Goal: Task Accomplishment & Management: Complete application form

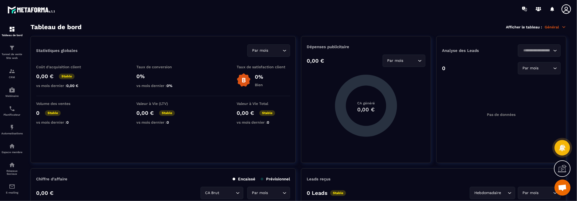
click at [565, 8] on icon at bounding box center [565, 8] width 9 height 9
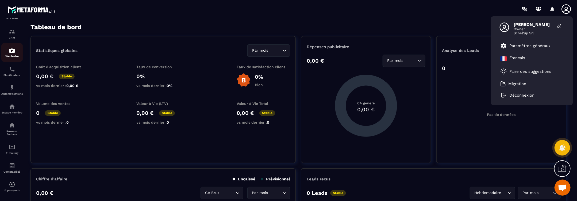
scroll to position [45, 0]
click at [7, 86] on div "Automatisations" at bounding box center [11, 86] width 21 height 11
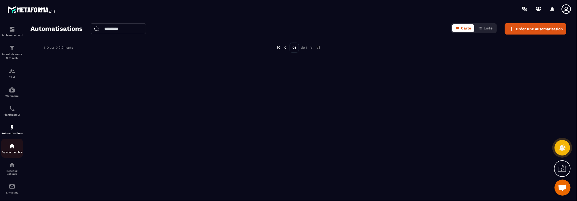
click at [18, 149] on div "Espace membre" at bounding box center [11, 148] width 21 height 11
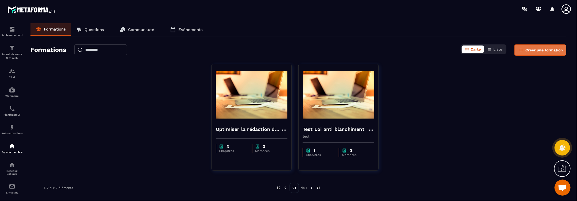
click at [541, 49] on span "Créer une formation" at bounding box center [543, 49] width 37 height 5
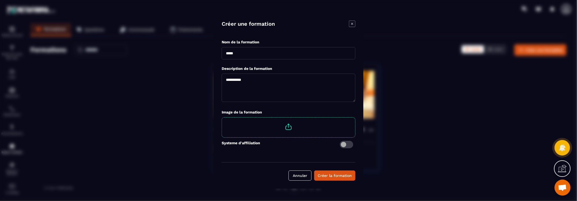
click at [306, 58] on input "Modal window" at bounding box center [288, 53] width 134 height 12
type input "**********"
click at [288, 129] on span "Modal window" at bounding box center [288, 126] width 133 height 19
click at [355, 117] on input "Modal window" at bounding box center [355, 117] width 0 height 0
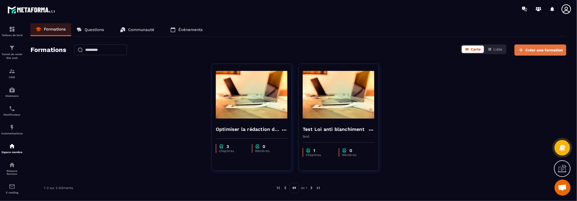
click at [538, 48] on span "Créer une formation" at bounding box center [543, 49] width 37 height 5
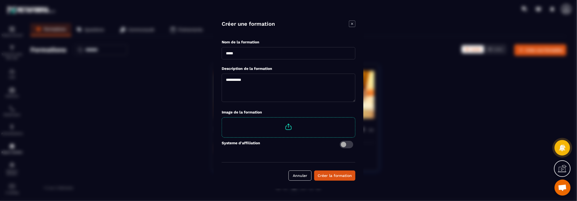
click at [245, 51] on input "Modal window" at bounding box center [288, 53] width 134 height 12
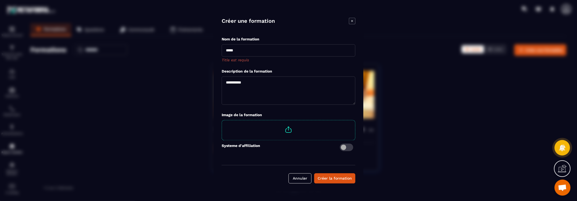
click at [291, 127] on span "Modal window" at bounding box center [288, 129] width 133 height 19
click at [355, 120] on input "Modal window" at bounding box center [355, 120] width 0 height 0
click at [246, 49] on input "Modal window" at bounding box center [288, 50] width 134 height 12
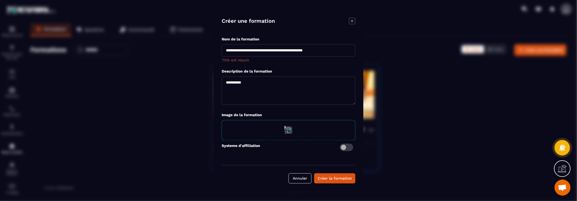
drag, startPoint x: 337, startPoint y: 50, endPoint x: 207, endPoint y: 52, distance: 130.1
click at [207, 52] on section "**********" at bounding box center [288, 100] width 577 height 201
type input "**********"
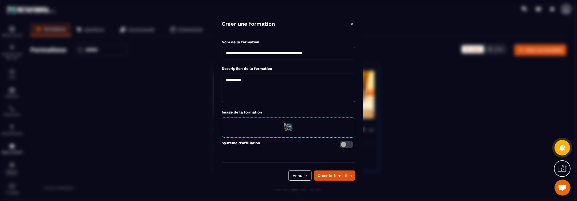
click at [319, 84] on textarea "Modal window" at bounding box center [288, 87] width 134 height 28
type textarea "**********"
click at [333, 176] on div "Créer la formation" at bounding box center [334, 175] width 34 height 5
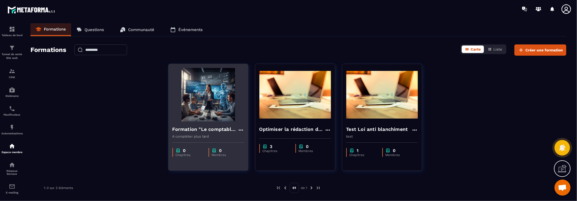
click at [190, 150] on div "0" at bounding box center [190, 150] width 28 height 5
click at [211, 116] on img at bounding box center [208, 94] width 72 height 53
click at [209, 129] on h4 "Formation "Le comptable face à l'evolution technologique"" at bounding box center [204, 128] width 65 height 7
click at [228, 101] on img at bounding box center [208, 94] width 72 height 53
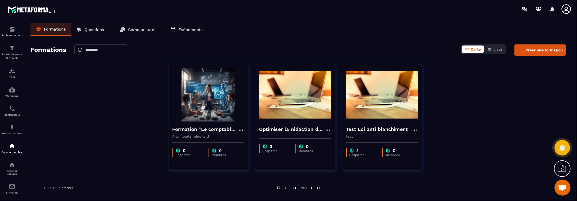
click at [152, 77] on div "Formation "Le comptable face à l'evolution technologique" A compléter plus tard…" at bounding box center [297, 121] width 535 height 114
click at [492, 48] on button "Liste" at bounding box center [494, 48] width 21 height 7
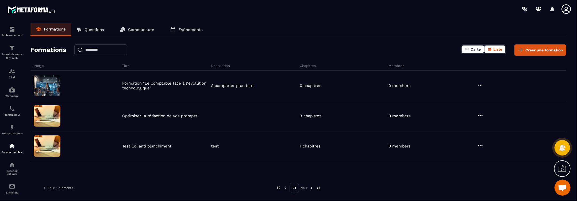
click at [473, 50] on span "Carte" at bounding box center [475, 49] width 10 height 4
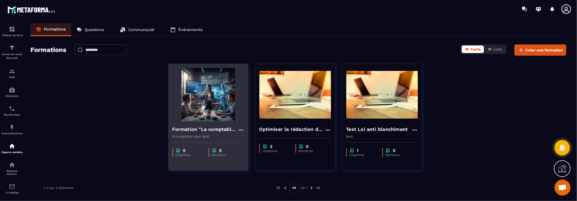
click at [241, 129] on icon at bounding box center [240, 129] width 4 height 1
click at [252, 138] on button "Modifier" at bounding box center [256, 141] width 33 height 10
click at [258, 139] on button "Modifier" at bounding box center [256, 141] width 33 height 10
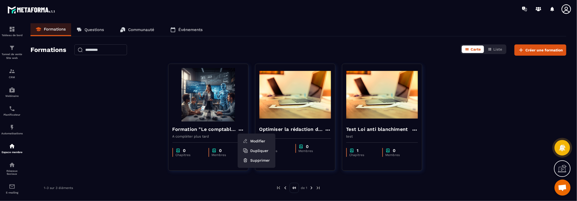
click at [561, 170] on icon at bounding box center [562, 168] width 9 height 9
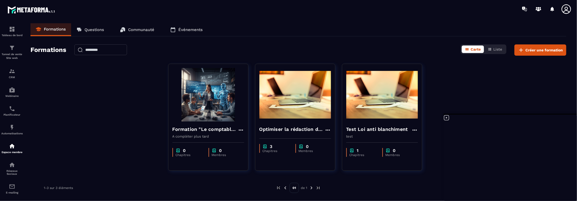
click at [445, 117] on icon at bounding box center [446, 117] width 6 height 6
click at [564, 170] on icon at bounding box center [562, 168] width 9 height 9
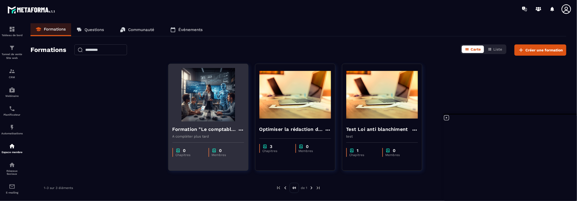
click at [181, 150] on div "0" at bounding box center [190, 150] width 28 height 5
click at [239, 129] on icon at bounding box center [240, 129] width 4 height 1
click at [252, 138] on button "Modifier" at bounding box center [256, 141] width 33 height 10
click at [215, 140] on div "0 Chapitres 0 Membres" at bounding box center [208, 149] width 80 height 22
click at [220, 138] on div "0 Chapitres 0 Membres" at bounding box center [208, 149] width 80 height 22
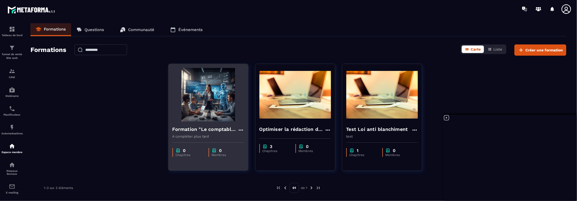
click at [232, 146] on div "0 Chapitres 0 Membres" at bounding box center [208, 149] width 80 height 22
click at [241, 128] on icon at bounding box center [241, 130] width 6 height 6
click at [265, 146] on button "Dupliquer" at bounding box center [256, 151] width 33 height 10
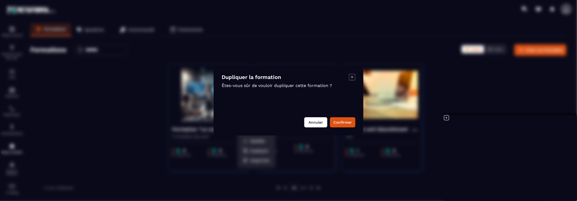
click at [312, 120] on button "Annuler" at bounding box center [315, 122] width 23 height 10
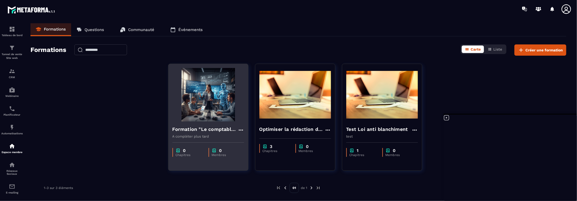
click at [226, 133] on div "Formation "Le comptable face à l'evolution technologique"" at bounding box center [208, 129] width 72 height 9
click at [218, 103] on img at bounding box center [208, 94] width 72 height 53
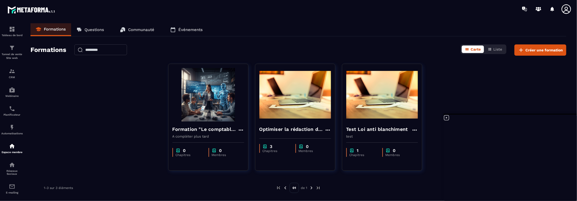
click at [94, 31] on p "Questions" at bounding box center [94, 29] width 20 height 5
click at [95, 29] on p "Questions" at bounding box center [94, 29] width 20 height 5
click at [12, 34] on p "Tableau de bord" at bounding box center [11, 35] width 21 height 3
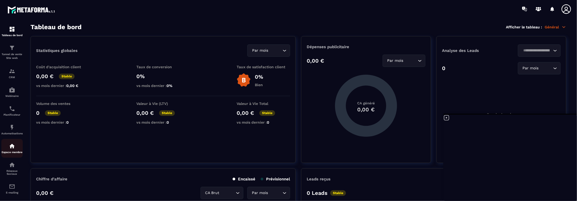
click at [14, 149] on img at bounding box center [12, 146] width 6 height 6
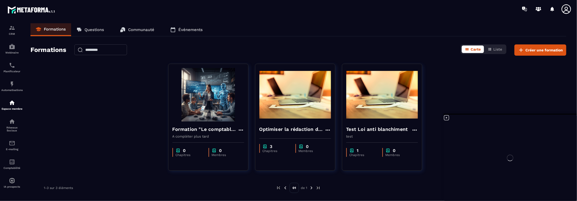
scroll to position [45, 0]
click at [9, 181] on img at bounding box center [12, 180] width 6 height 6
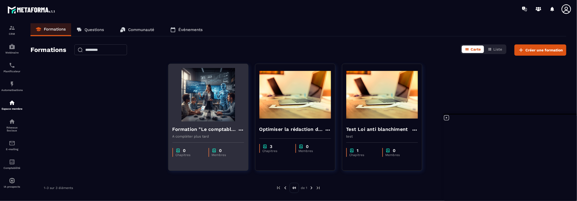
click at [204, 98] on img at bounding box center [208, 94] width 72 height 53
click at [240, 129] on icon at bounding box center [241, 130] width 6 height 6
click at [253, 138] on button "Modifier" at bounding box center [256, 141] width 33 height 10
click at [188, 29] on p "Événements" at bounding box center [190, 29] width 24 height 5
click at [566, 7] on icon at bounding box center [565, 8] width 9 height 9
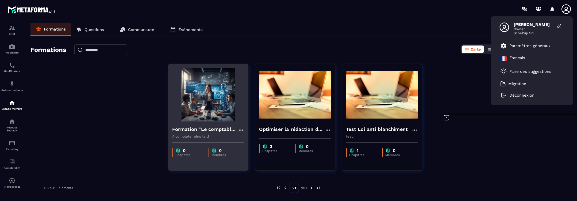
click at [566, 7] on icon at bounding box center [565, 8] width 9 height 9
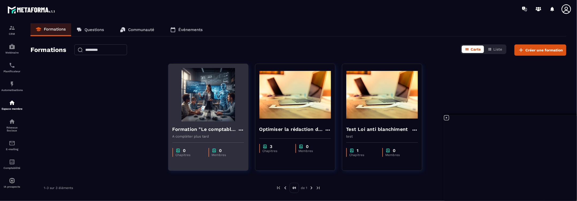
click at [212, 100] on img at bounding box center [208, 94] width 72 height 53
click at [186, 155] on p "Chapitres" at bounding box center [190, 155] width 28 height 4
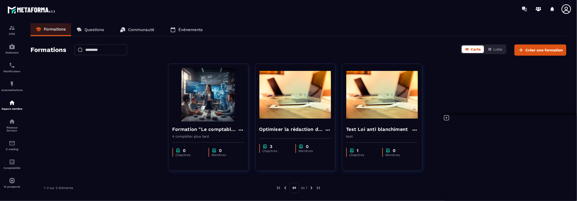
click at [94, 32] on link "Questions" at bounding box center [90, 29] width 38 height 13
drag, startPoint x: 202, startPoint y: 115, endPoint x: 187, endPoint y: 122, distance: 16.6
click at [187, 122] on div "Formation "Le comptable face à l'evolution technologique" A compléter plus tard" at bounding box center [208, 129] width 80 height 17
click at [194, 141] on div "0 Chapitres 0 Membres" at bounding box center [208, 149] width 80 height 22
